Goal: Task Accomplishment & Management: Use online tool/utility

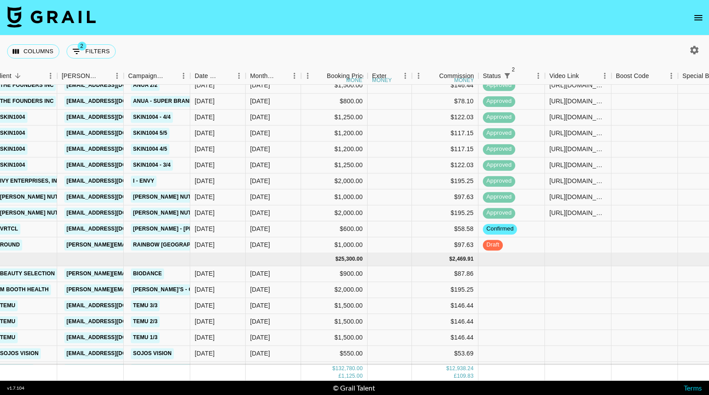
scroll to position [1233, 193]
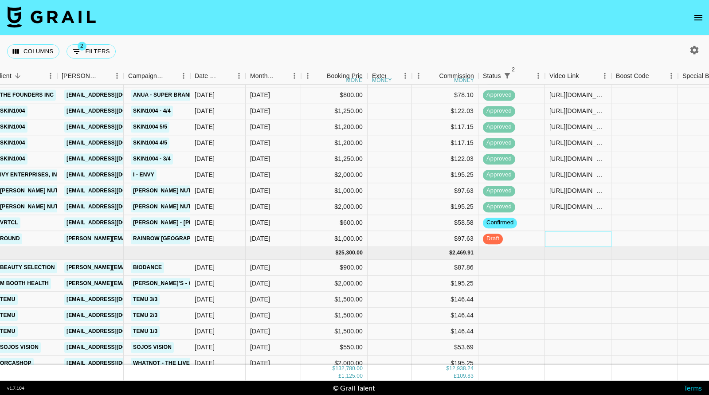
click at [568, 238] on div at bounding box center [578, 239] width 67 height 16
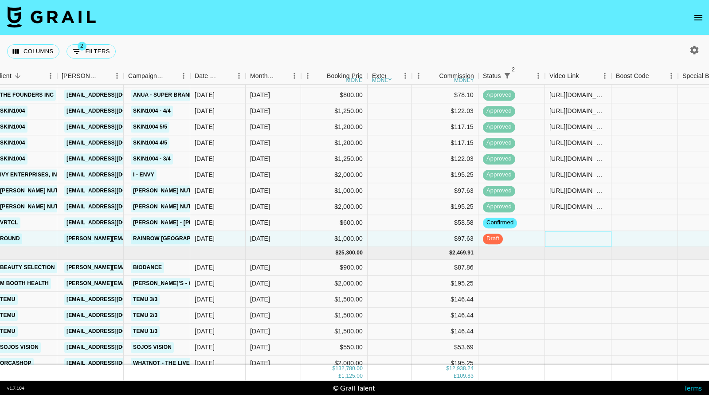
click at [568, 238] on div at bounding box center [578, 239] width 67 height 16
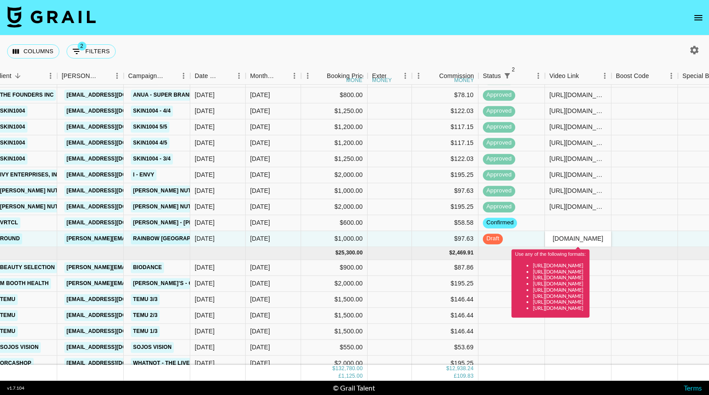
click at [573, 242] on input "[URL][DOMAIN_NAME]" at bounding box center [577, 238] width 65 height 7
drag, startPoint x: 562, startPoint y: 239, endPoint x: 479, endPoint y: 245, distance: 83.6
click at [479, 245] on div "thepalcave [EMAIL_ADDRESS][DOMAIN_NAME] Round [PERSON_NAME][EMAIL_ADDRESS][DOMA…" at bounding box center [526, 239] width 1439 height 16
drag, startPoint x: 563, startPoint y: 235, endPoint x: 524, endPoint y: 236, distance: 39.0
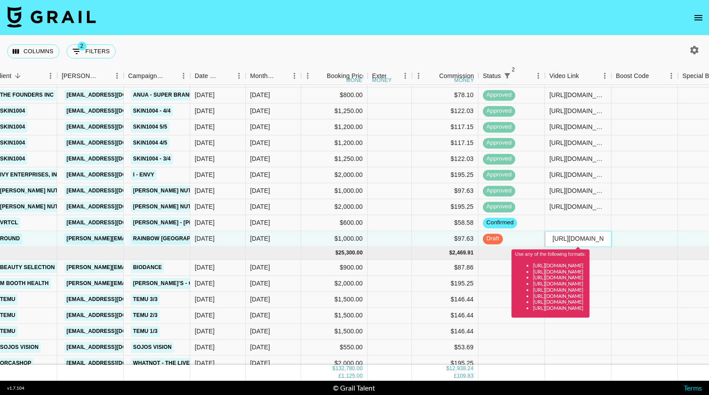
click at [521, 235] on div "thepalcave [EMAIL_ADDRESS][DOMAIN_NAME] Round [PERSON_NAME][EMAIL_ADDRESS][DOMA…" at bounding box center [526, 239] width 1439 height 16
click at [551, 238] on input "[URL][DOMAIN_NAME]" at bounding box center [577, 238] width 65 height 7
drag, startPoint x: 605, startPoint y: 237, endPoint x: 625, endPoint y: 239, distance: 20.1
click at [635, 238] on div "thepalcave [EMAIL_ADDRESS][DOMAIN_NAME] Round [PERSON_NAME][EMAIL_ADDRESS][DOMA…" at bounding box center [526, 239] width 1439 height 16
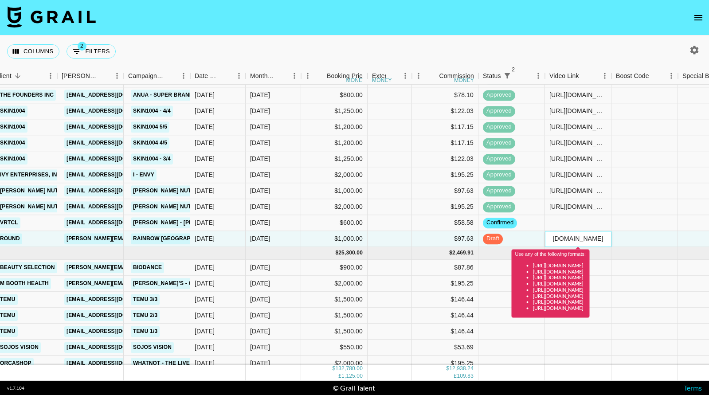
drag, startPoint x: 582, startPoint y: 239, endPoint x: 649, endPoint y: 237, distance: 67.4
click at [649, 237] on div "thepalcave [EMAIL_ADDRESS][DOMAIN_NAME] Round [PERSON_NAME][EMAIL_ADDRESS][DOMA…" at bounding box center [526, 239] width 1439 height 16
click at [605, 240] on input "[URL][DOMAIN_NAME]" at bounding box center [577, 238] width 65 height 7
type input "[URL][DOMAIN_NAME]"
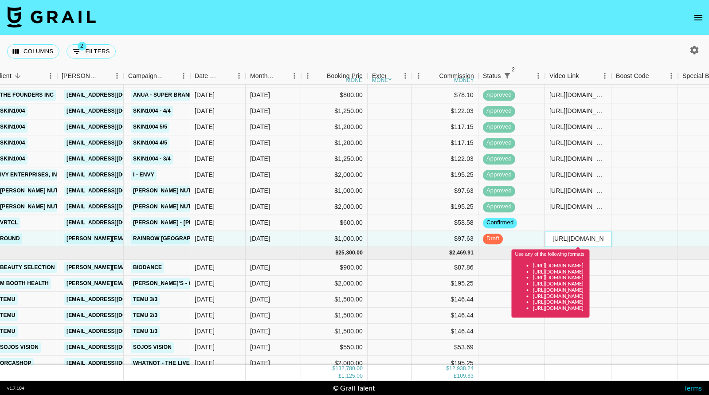
drag, startPoint x: 606, startPoint y: 239, endPoint x: 470, endPoint y: 234, distance: 135.8
click at [470, 234] on div "thepalcave [EMAIL_ADDRESS][DOMAIN_NAME] Round [PERSON_NAME][EMAIL_ADDRESS][DOMA…" at bounding box center [526, 239] width 1439 height 16
click at [550, 239] on input "[URL][DOMAIN_NAME]" at bounding box center [577, 238] width 65 height 7
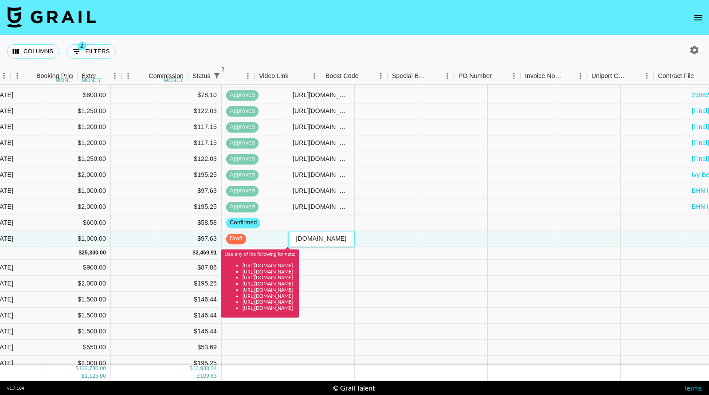
scroll to position [1233, 484]
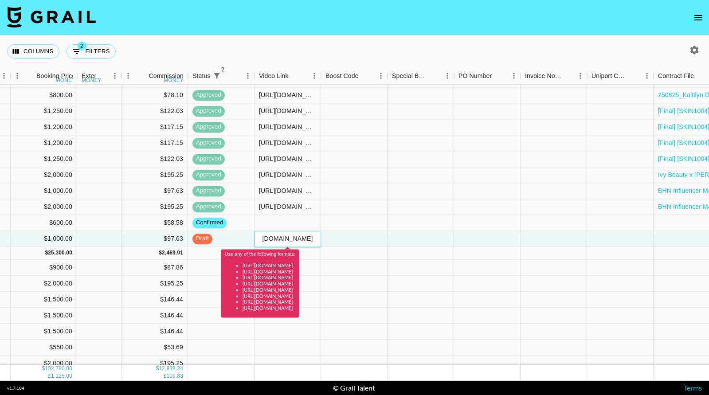
drag, startPoint x: 554, startPoint y: 240, endPoint x: 615, endPoint y: 255, distance: 63.1
click at [648, 259] on div "[PERSON_NAME].ayala [EMAIL_ADDRESS][DOMAIN_NAME] Open Influence [EMAIL_ADDRESS]…" at bounding box center [235, 222] width 1439 height 396
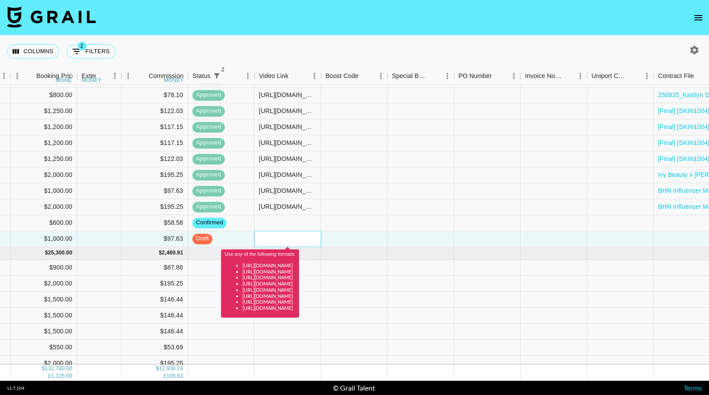
scroll to position [0, 0]
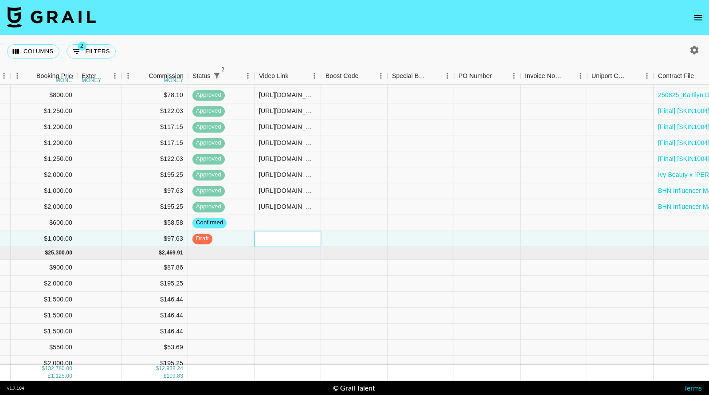
paste input "[URL][DOMAIN_NAME]"
type input "[URL][DOMAIN_NAME]"
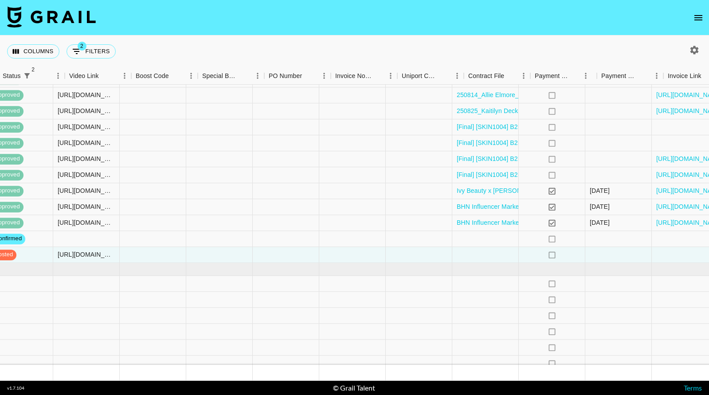
scroll to position [1217, 730]
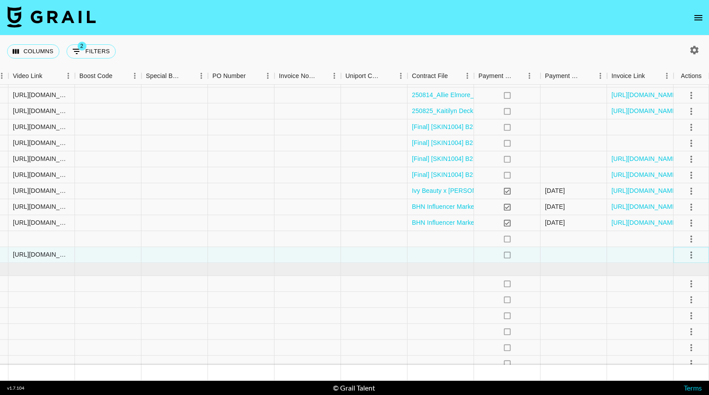
click at [691, 255] on icon "select merge strategy" at bounding box center [691, 255] width 11 height 11
click at [673, 339] on div "Approve" at bounding box center [671, 338] width 27 height 11
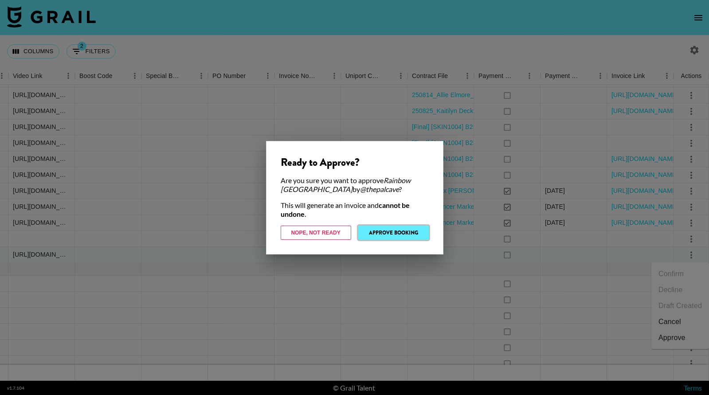
click at [391, 231] on button "Approve Booking" at bounding box center [393, 233] width 71 height 14
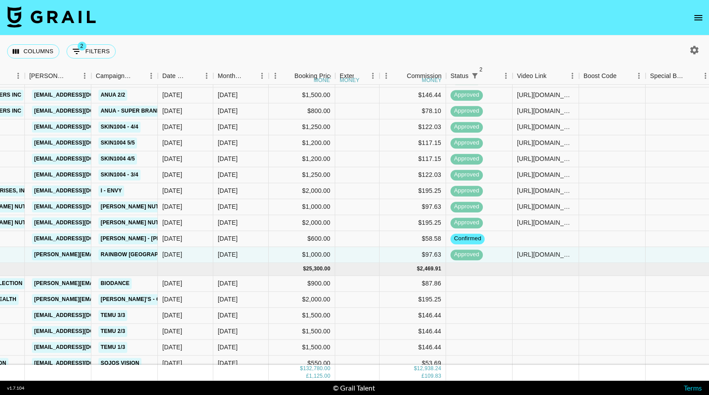
scroll to position [1217, 221]
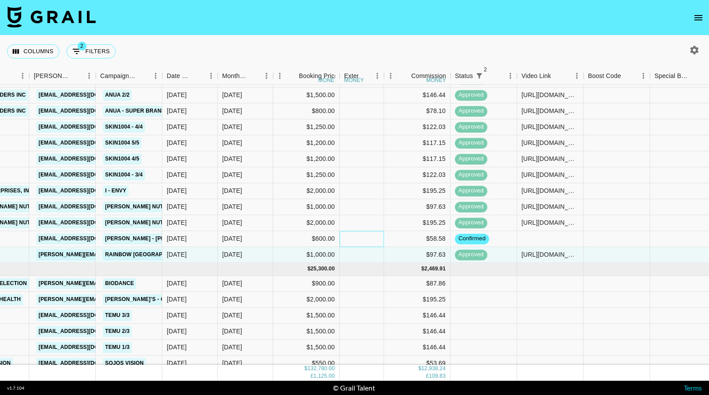
click at [358, 239] on div at bounding box center [362, 239] width 44 height 16
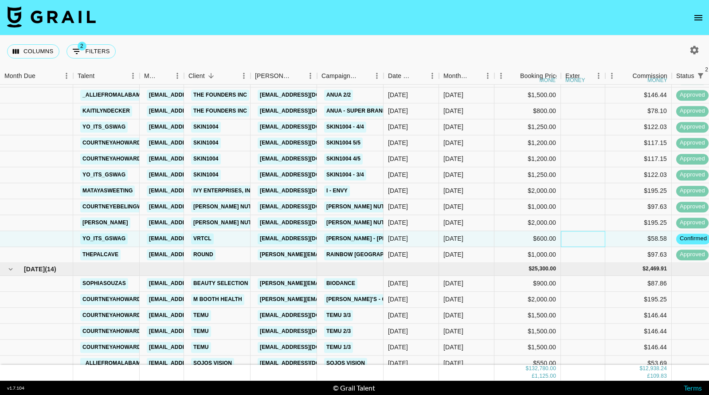
scroll to position [1217, 0]
click at [461, 236] on div "[DATE]" at bounding box center [453, 238] width 20 height 9
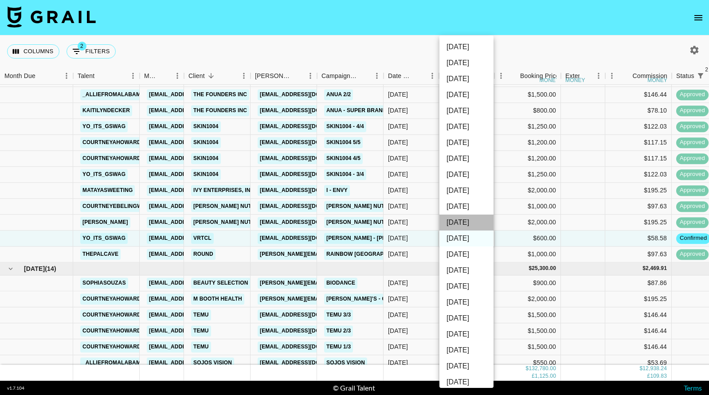
click at [465, 219] on li "[DATE]" at bounding box center [466, 223] width 54 height 16
type input "[DATE]"
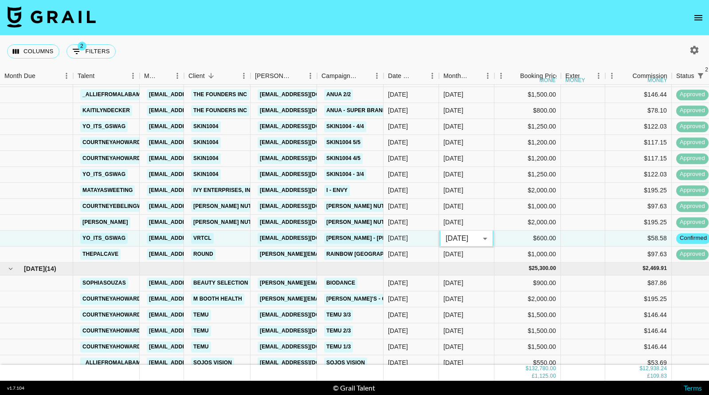
click at [467, 235] on body "Columns 2 Filters + Booking Month Due Talent Manager Client [PERSON_NAME] Campa…" at bounding box center [354, 197] width 709 height 395
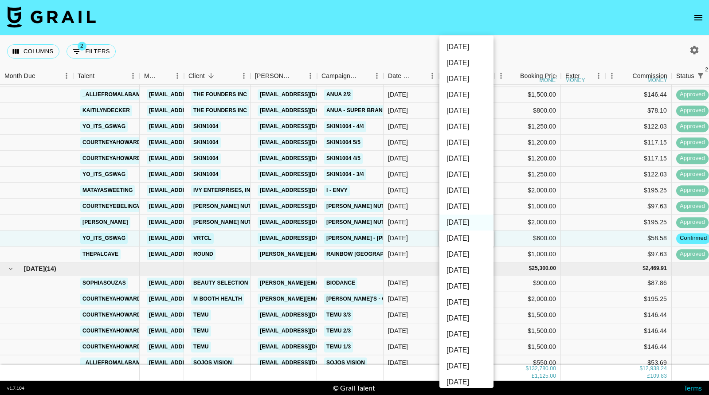
click at [469, 224] on li "[DATE]" at bounding box center [466, 223] width 54 height 16
click at [504, 220] on div at bounding box center [354, 197] width 709 height 395
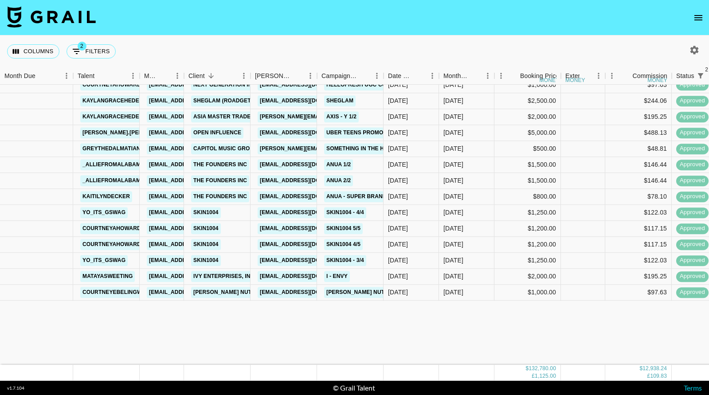
scroll to position [963, 0]
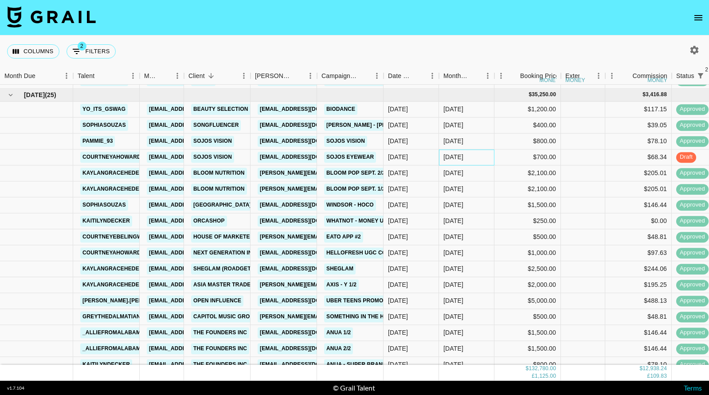
click at [482, 163] on div "[DATE]" at bounding box center [466, 157] width 55 height 16
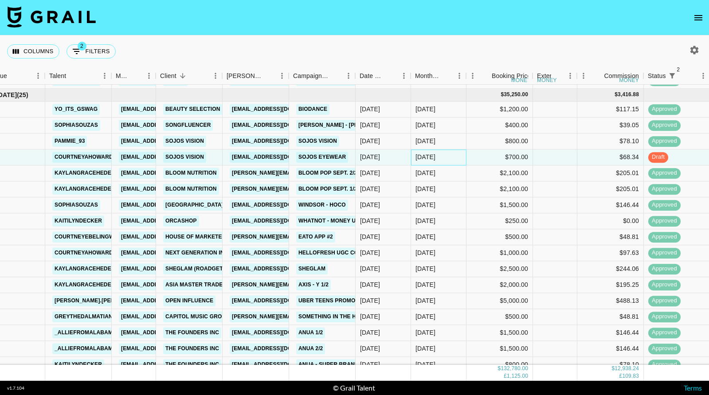
scroll to position [963, 28]
click at [695, 19] on icon "open drawer" at bounding box center [698, 17] width 11 height 11
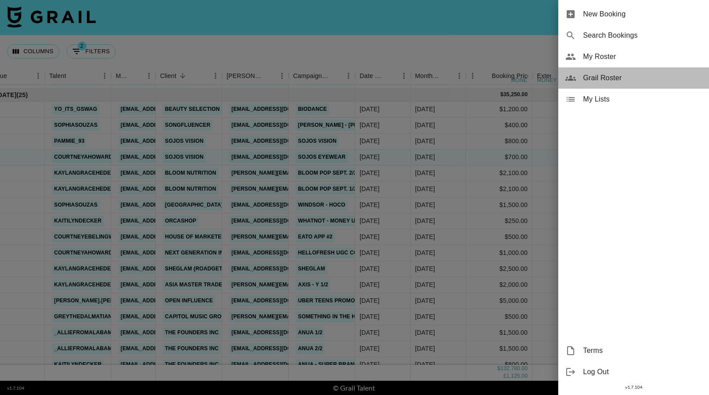
click at [597, 74] on span "Grail Roster" at bounding box center [642, 78] width 119 height 11
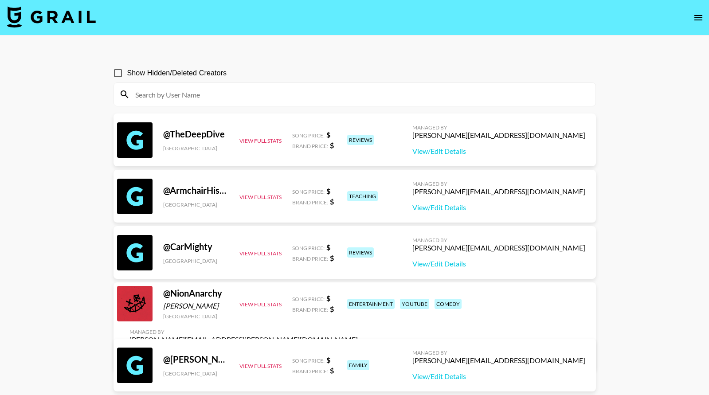
click at [266, 95] on input at bounding box center [360, 94] width 460 height 14
paste input "[PERSON_NAME]"
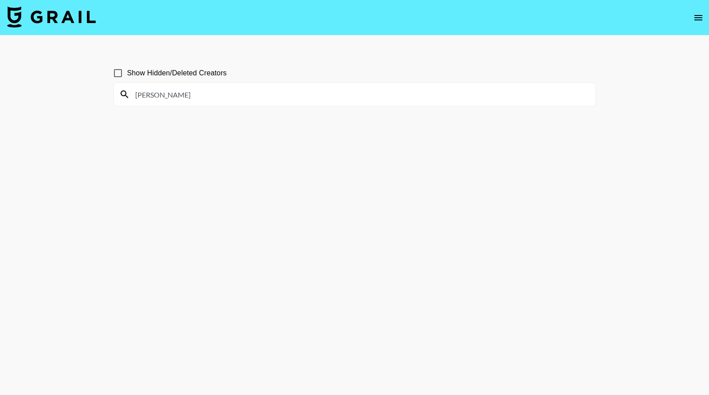
click at [159, 95] on input "[PERSON_NAME]" at bounding box center [360, 94] width 460 height 14
click at [153, 93] on input "[PERSON_NAME]" at bounding box center [360, 94] width 460 height 14
click at [156, 93] on input "[PERSON_NAME]" at bounding box center [360, 94] width 460 height 14
click at [156, 94] on input "[PERSON_NAME]" at bounding box center [360, 94] width 460 height 14
click at [159, 94] on input "[PERSON_NAME]" at bounding box center [360, 94] width 460 height 14
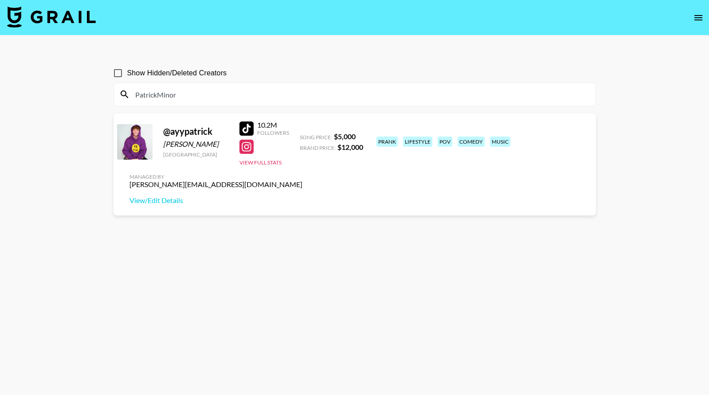
type input "PatrickMinor"
drag, startPoint x: 584, startPoint y: 136, endPoint x: 515, endPoint y: 138, distance: 69.2
click at [302, 180] on div "[PERSON_NAME][EMAIL_ADDRESS][DOMAIN_NAME]" at bounding box center [215, 184] width 173 height 9
copy div "[PERSON_NAME][EMAIL_ADDRESS][DOMAIN_NAME]"
